Goal: Navigation & Orientation: Find specific page/section

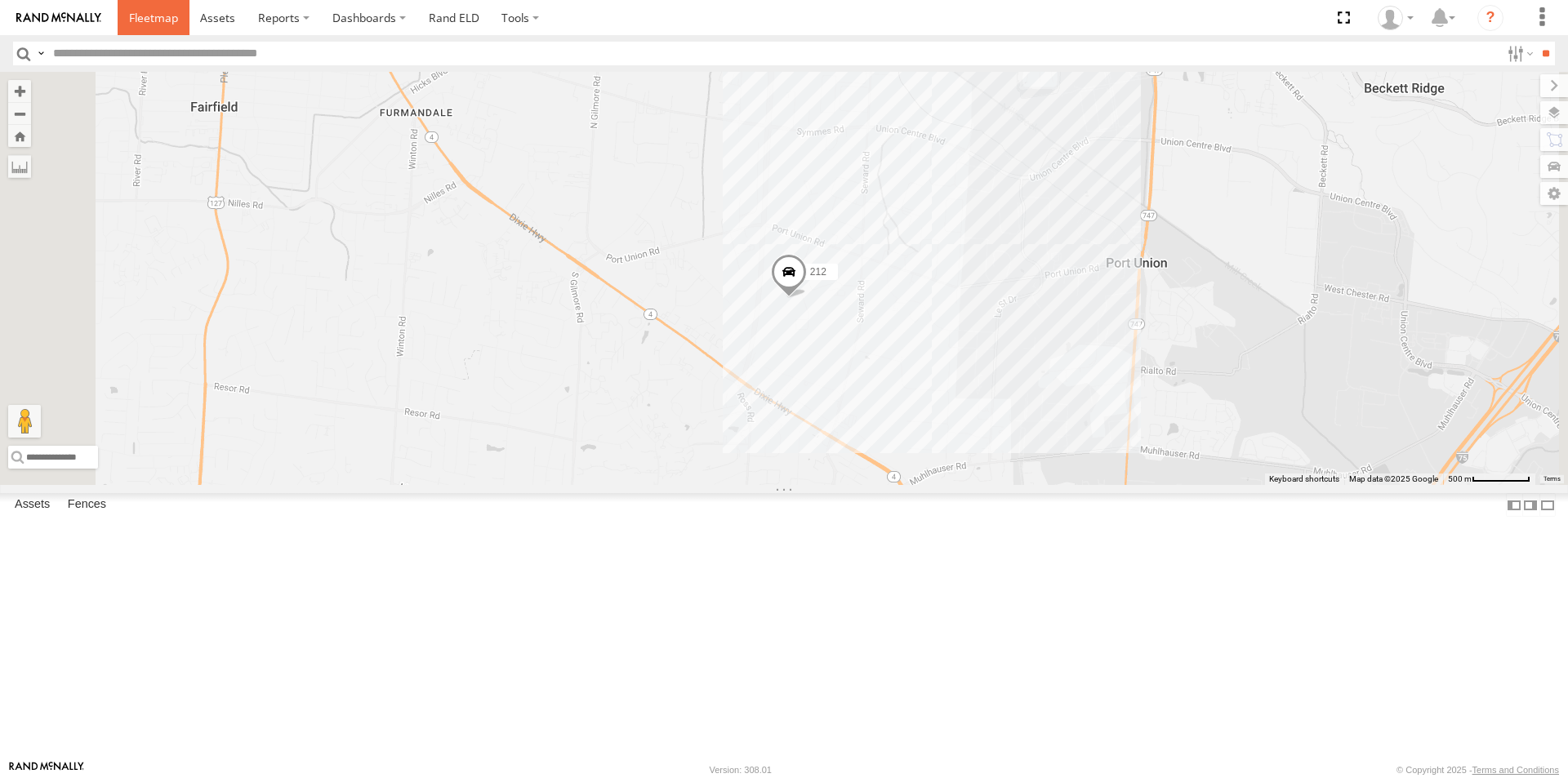
click at [153, 18] on span at bounding box center [153, 17] width 49 height 16
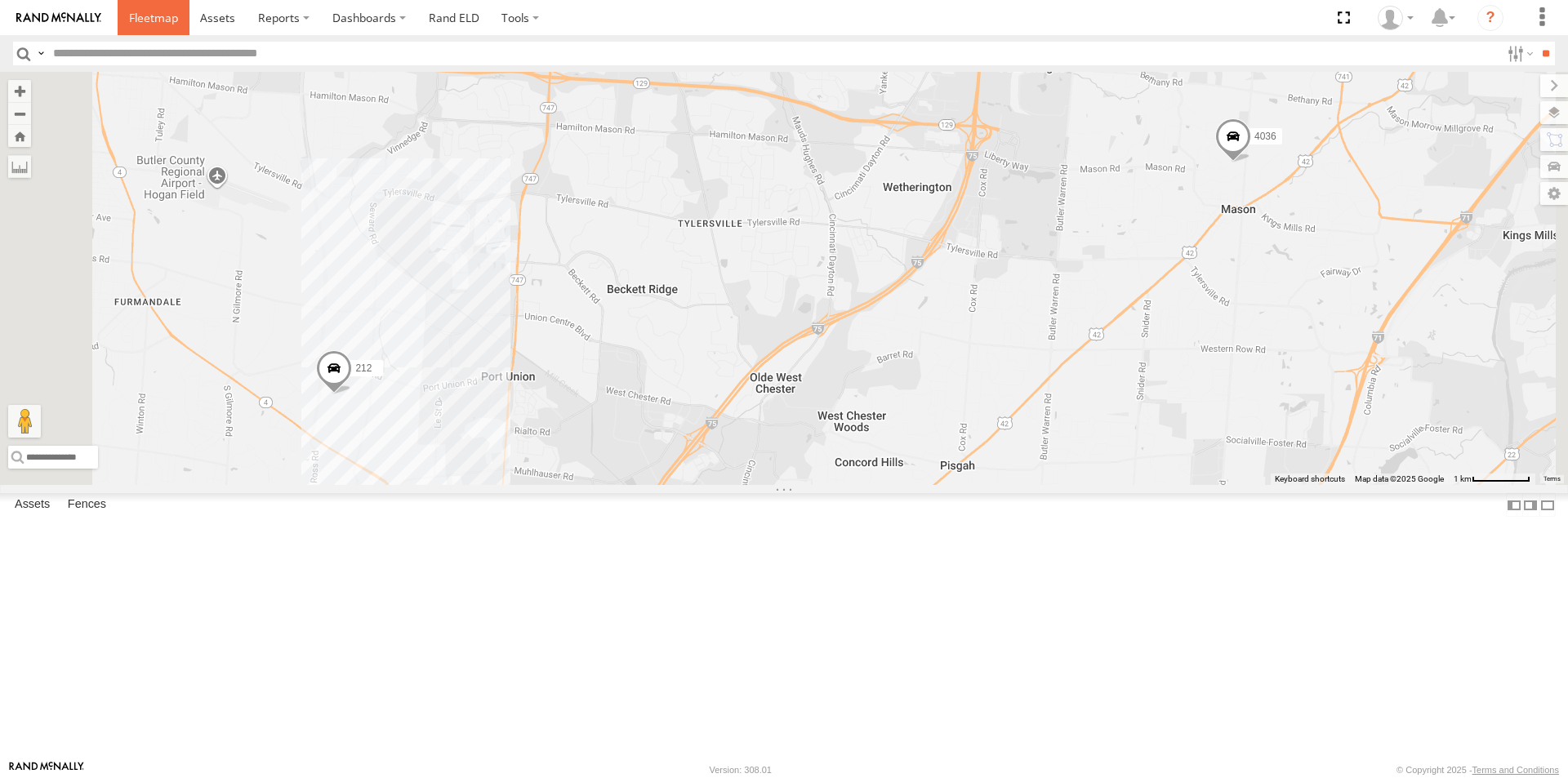
click at [163, 33] on link at bounding box center [153, 17] width 72 height 35
